Goal: Task Accomplishment & Management: Use online tool/utility

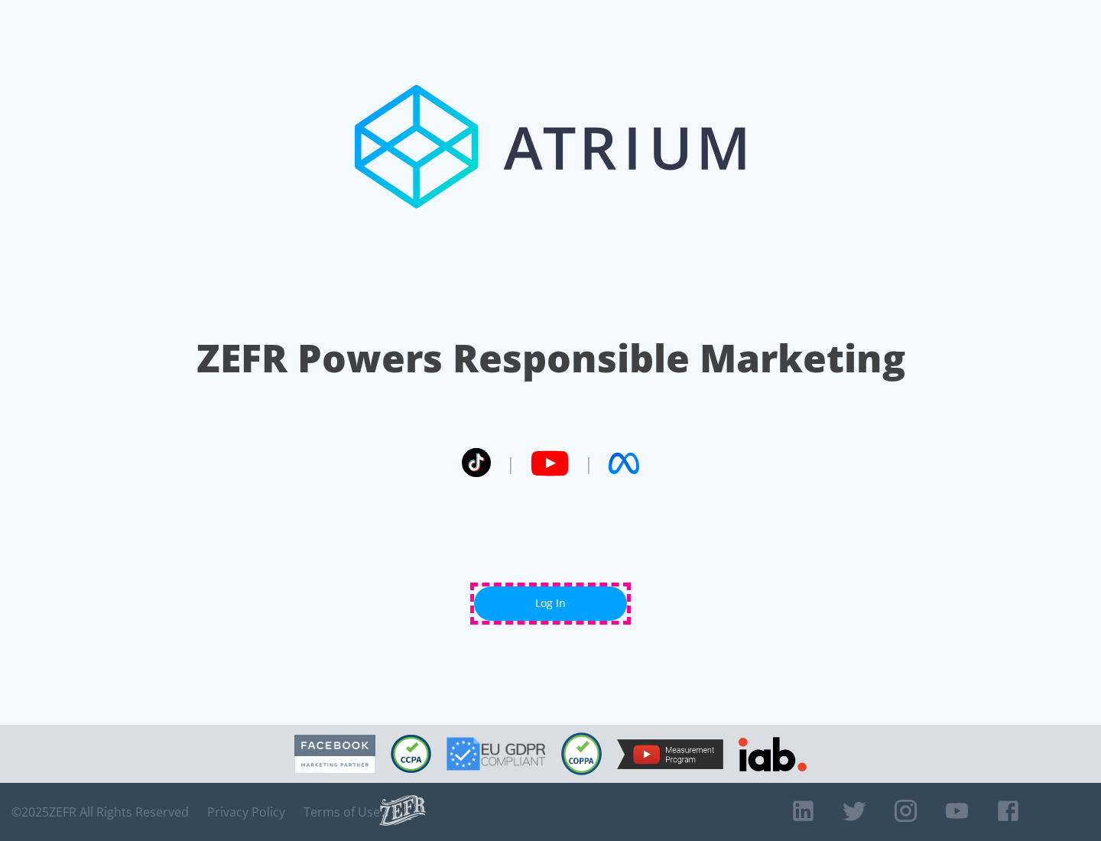
click at [550, 603] on link "Log In" at bounding box center [550, 603] width 153 height 34
